Goal: Information Seeking & Learning: Learn about a topic

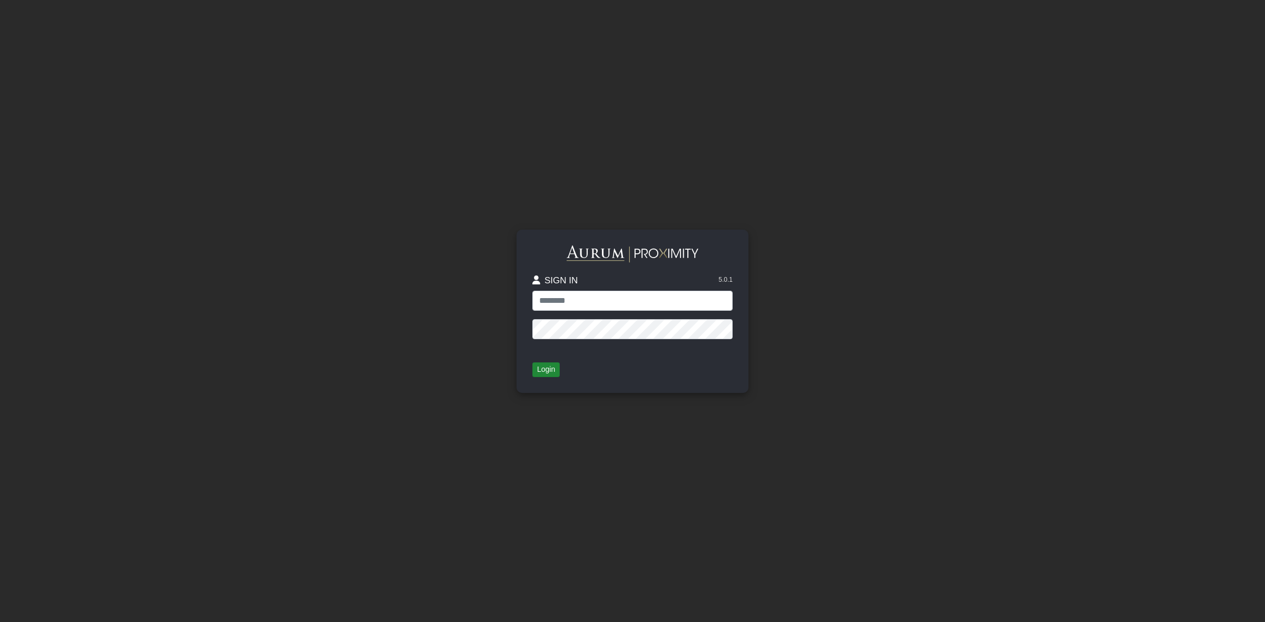
type input "*****"
click at [544, 369] on button "Login" at bounding box center [545, 370] width 27 height 15
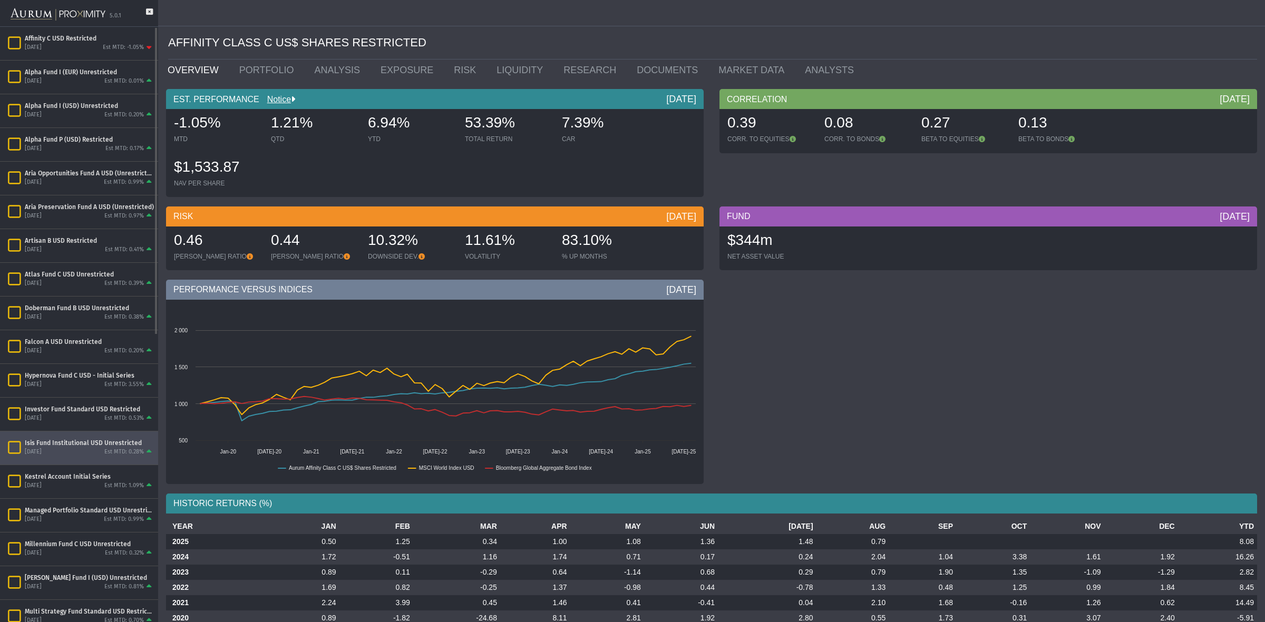
click at [62, 443] on div "Isis Fund Institutional USD Unrestricted" at bounding box center [89, 443] width 129 height 8
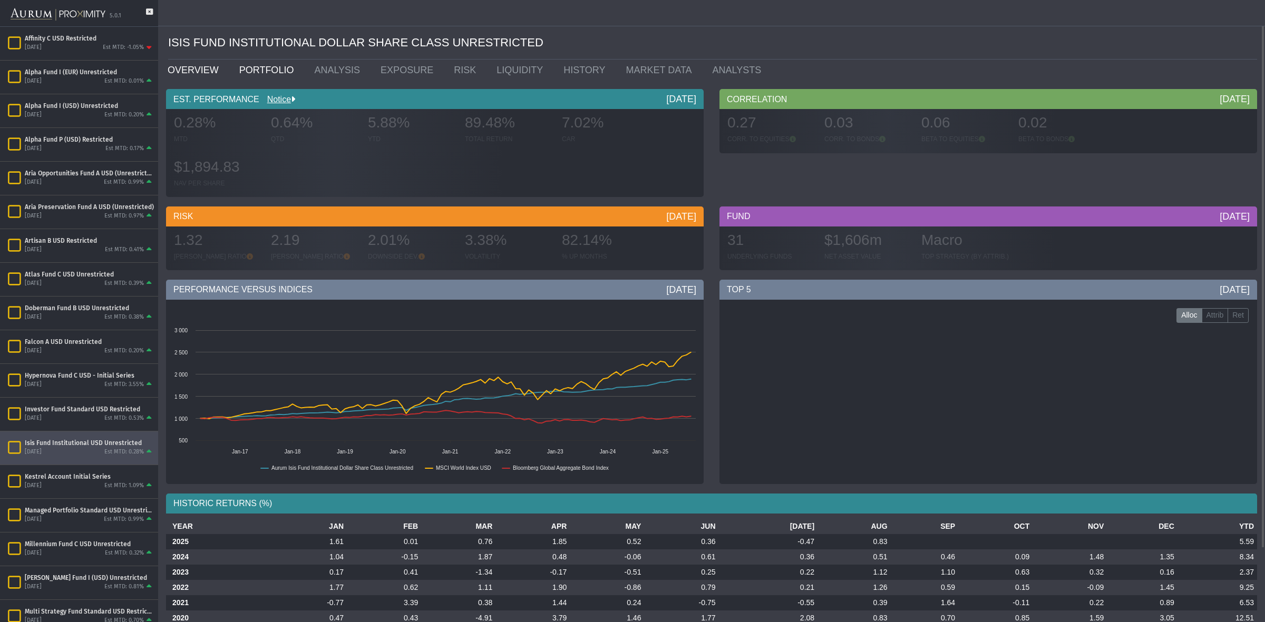
click at [261, 75] on link "PORTFOLIO" at bounding box center [268, 70] width 75 height 21
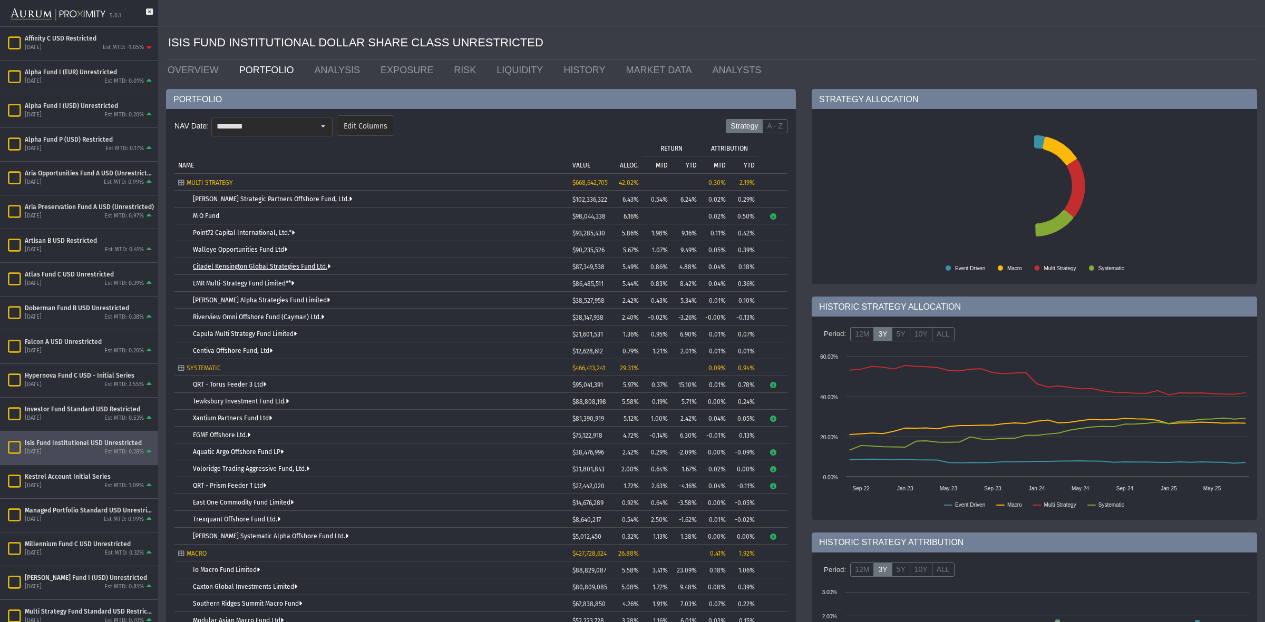
click at [224, 267] on link "Citadel Kensington Global Strategies Fund Ltd." at bounding box center [262, 266] width 138 height 7
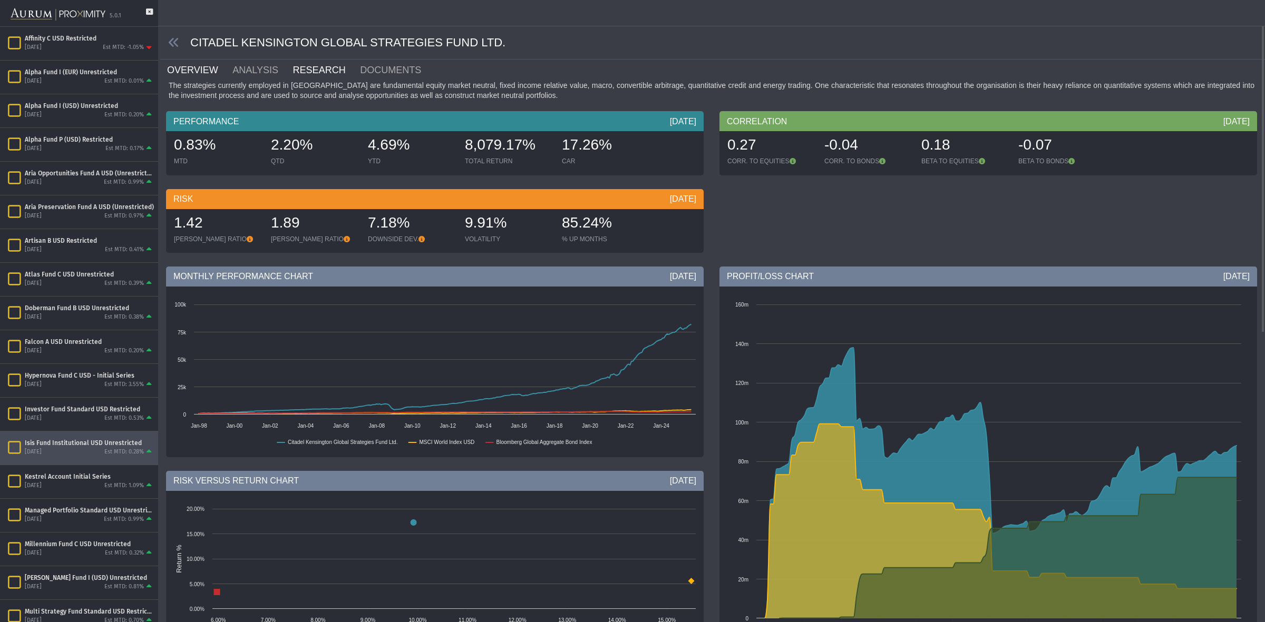
click at [314, 66] on link "RESEARCH" at bounding box center [325, 70] width 67 height 21
